Goal: Task Accomplishment & Management: Complete application form

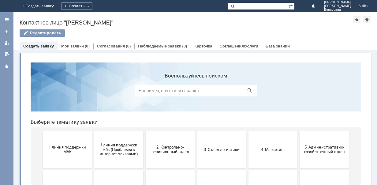
click at [47, 47] on link "Создать заявку" at bounding box center [38, 46] width 31 height 5
click at [153, 91] on input at bounding box center [196, 90] width 123 height 11
type input "открыть доступ в 1С"
click button at bounding box center [250, 90] width 9 height 9
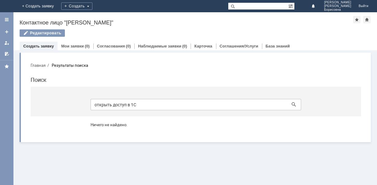
drag, startPoint x: 143, startPoint y: 102, endPoint x: 77, endPoint y: 105, distance: 66.2
click at [77, 105] on section "открыть доступ в 1С" at bounding box center [196, 102] width 331 height 30
click at [42, 31] on div "Редактировать" at bounding box center [42, 32] width 45 height 7
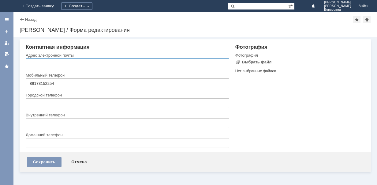
type input "[EMAIL_ADDRESS][DOMAIN_NAME]"
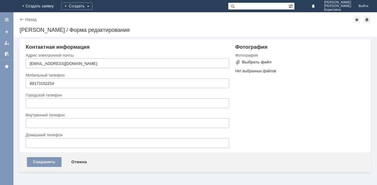
click at [18, 20] on div "Назад | Страшко Ольга Борисовна / Форма редактирования Страшко Ольга Борисовна …" at bounding box center [195, 24] width 364 height 25
click at [20, 18] on div "Назад" at bounding box center [28, 19] width 17 height 5
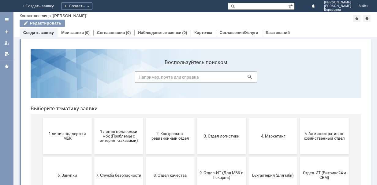
scroll to position [61, 0]
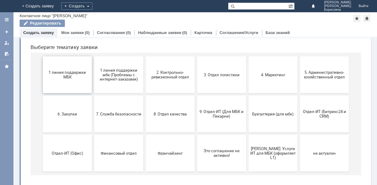
click at [76, 68] on button "1 линия поддержки МБК" at bounding box center [67, 74] width 49 height 37
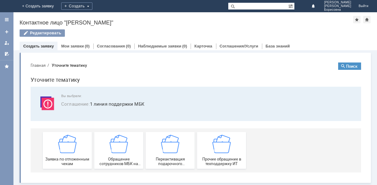
scroll to position [0, 0]
click at [217, 142] on img at bounding box center [222, 144] width 18 height 18
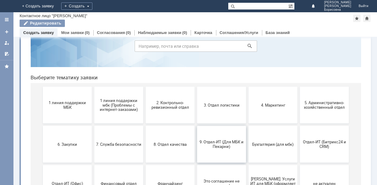
scroll to position [62, 0]
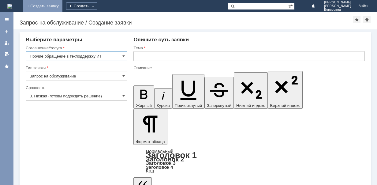
click at [63, 6] on link "+ Создать заявку" at bounding box center [42, 6] width 39 height 12
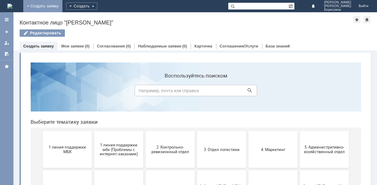
click at [63, 4] on link "+ Создать заявку" at bounding box center [42, 6] width 39 height 12
click at [35, 43] on div "Создать заявку" at bounding box center [39, 46] width 38 height 9
click at [36, 43] on div "Создать заявку" at bounding box center [39, 46] width 38 height 9
click at [97, 3] on div "Создать" at bounding box center [81, 5] width 31 height 7
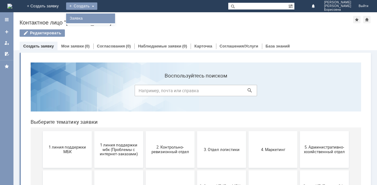
click at [114, 16] on link "Заявка" at bounding box center [90, 18] width 47 height 7
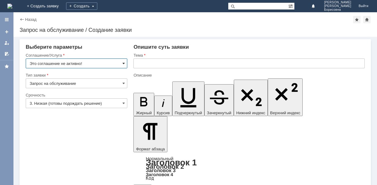
click at [124, 64] on span at bounding box center [124, 63] width 2 height 5
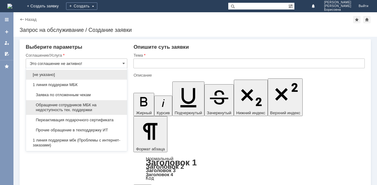
click at [91, 108] on span "Обращение сотрудников МБК на недоступность тех. поддержки" at bounding box center [77, 108] width 94 height 10
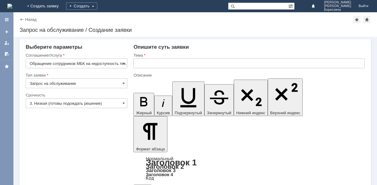
type input "Обращение сотрудников МБК на недоступность тех. поддержки"
click at [124, 83] on span at bounding box center [124, 83] width 2 height 5
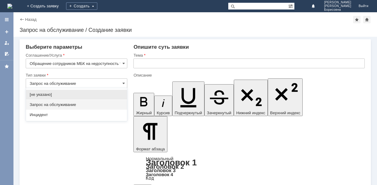
click at [144, 66] on input "text" at bounding box center [250, 64] width 232 height 10
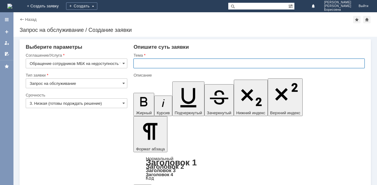
type input "Запрос на обслуживание"
type input "Открыть доступ"
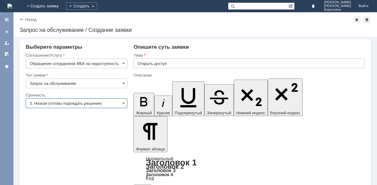
click at [126, 102] on input "3. Низкая (готовы подождать решение)" at bounding box center [77, 103] width 102 height 10
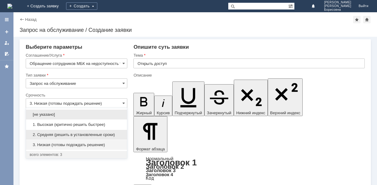
click at [88, 135] on span "2. Средняя (решить в установленные сроки)" at bounding box center [77, 134] width 94 height 5
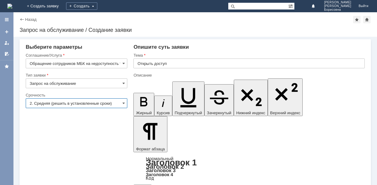
type input "2. Средняя (решить в установленные сроки)"
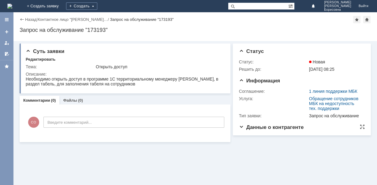
click at [255, 129] on span "Данные о контрагенте" at bounding box center [271, 127] width 65 height 6
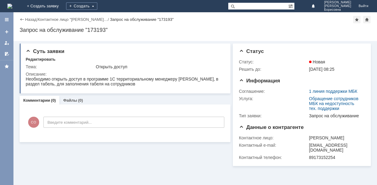
click at [178, 156] on div "Суть заявки Редактировать Тема: Открыть доступ Описание: Комментарии (0) Файлы …" at bounding box center [125, 103] width 211 height 125
click at [321, 67] on span "[DATE] 08:25" at bounding box center [321, 69] width 25 height 5
click at [22, 19] on div "Назад" at bounding box center [28, 19] width 17 height 5
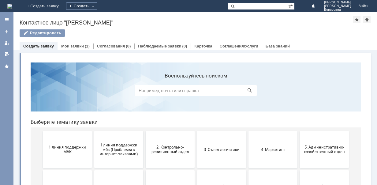
click at [73, 46] on link "Мои заявки" at bounding box center [72, 46] width 23 height 5
